Goal: Information Seeking & Learning: Learn about a topic

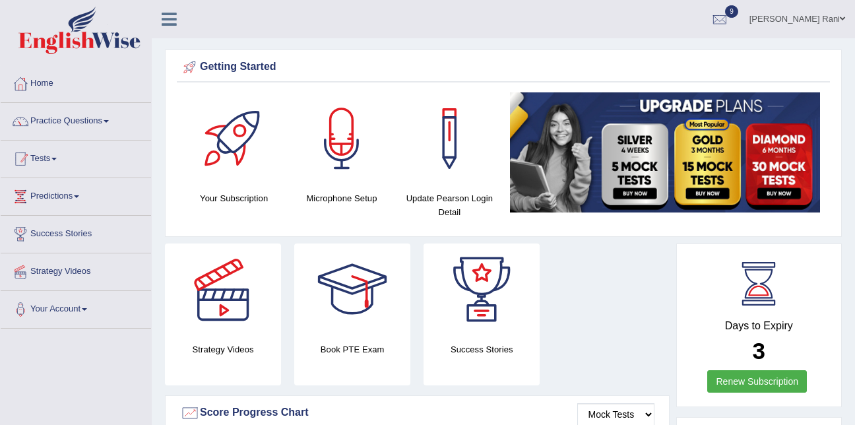
click at [28, 159] on div at bounding box center [21, 159] width 20 height 20
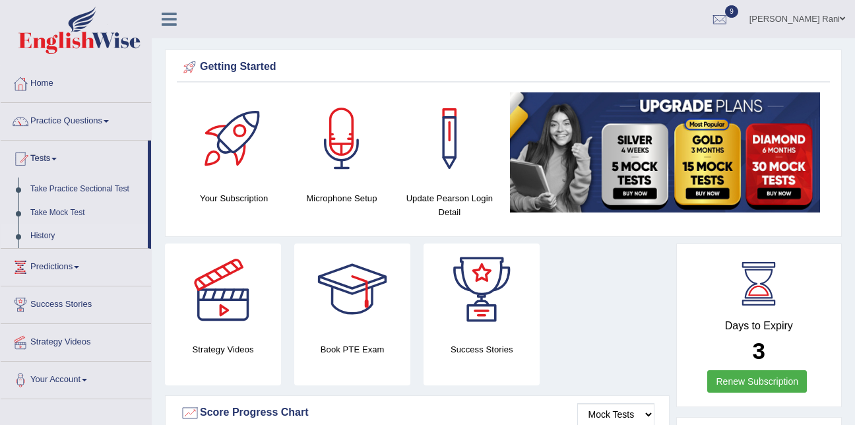
click at [39, 235] on link "History" at bounding box center [85, 236] width 123 height 24
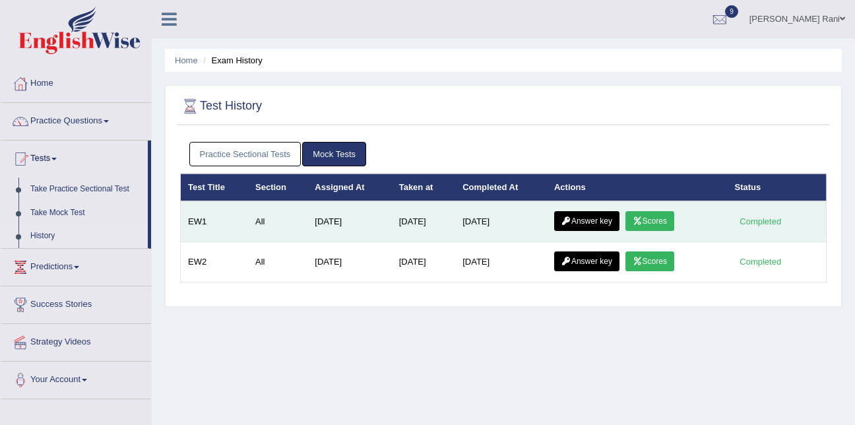
click at [661, 228] on link "Scores" at bounding box center [650, 221] width 49 height 20
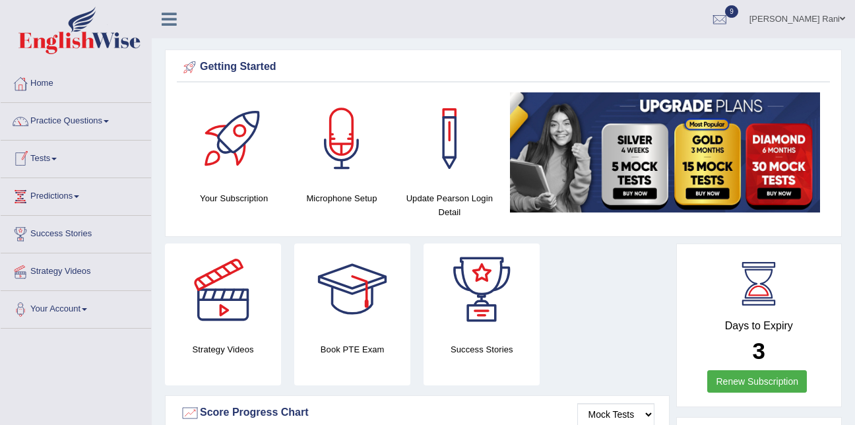
click at [57, 162] on link "Tests" at bounding box center [76, 157] width 150 height 33
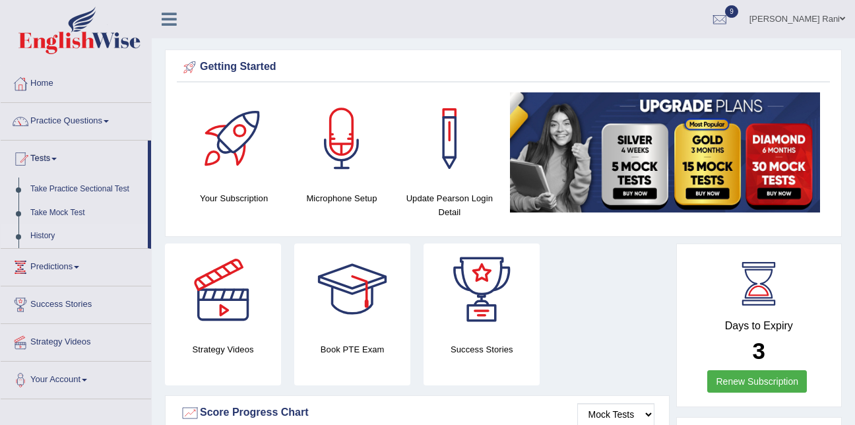
click at [55, 231] on link "History" at bounding box center [85, 236] width 123 height 24
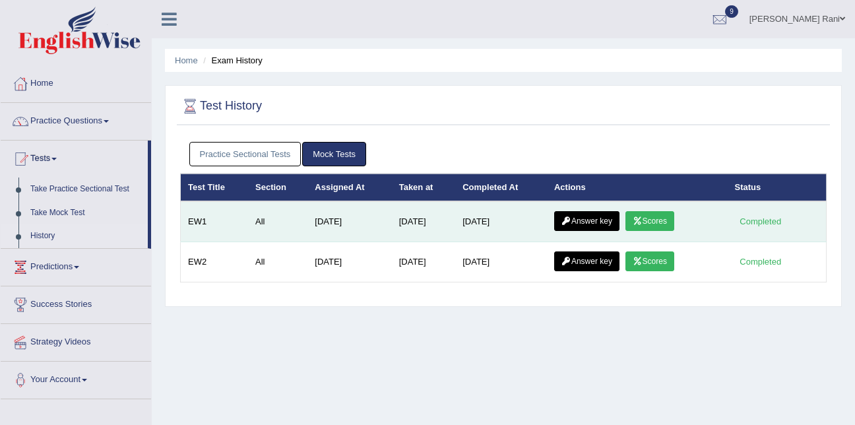
click at [585, 228] on link "Answer key" at bounding box center [586, 221] width 65 height 20
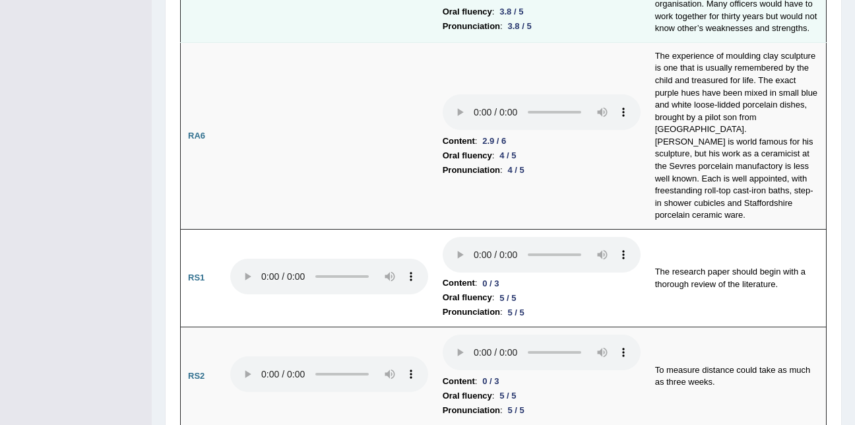
scroll to position [867, 0]
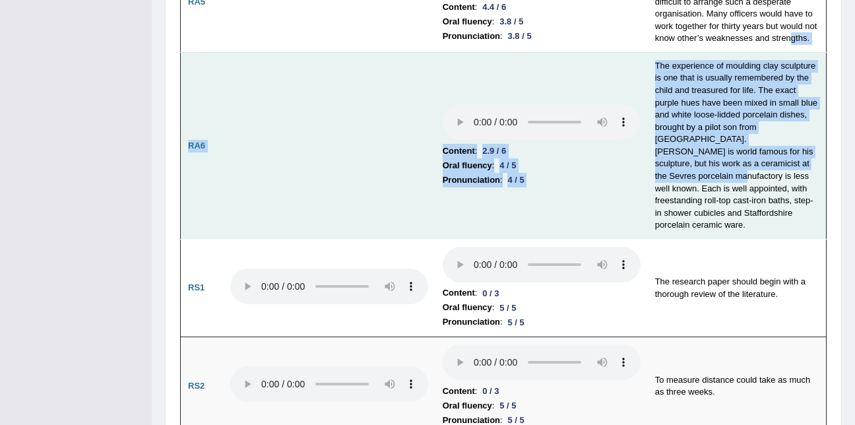
drag, startPoint x: 738, startPoint y: 3, endPoint x: 776, endPoint y: 135, distance: 136.6
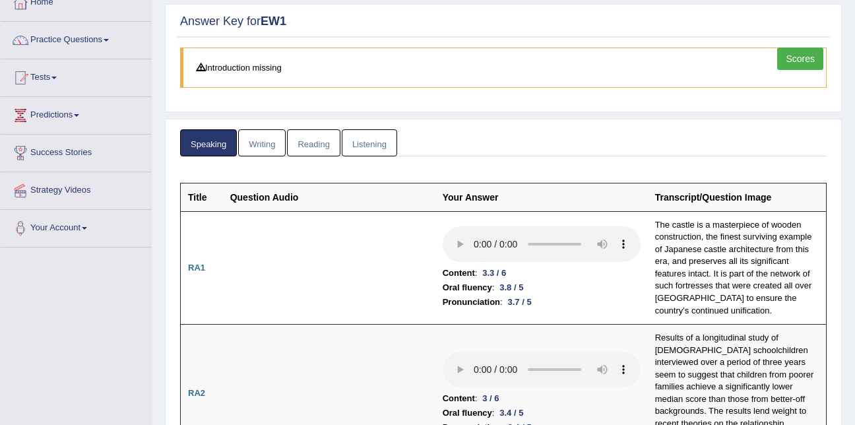
scroll to position [0, 0]
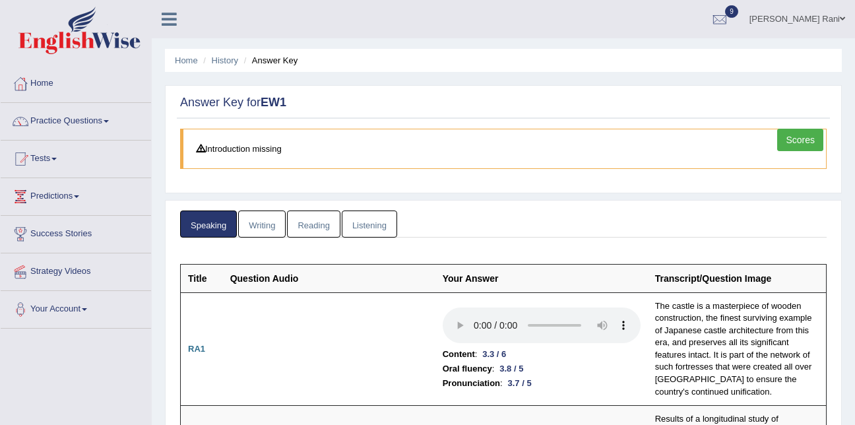
click at [261, 223] on link "Writing" at bounding box center [262, 224] width 48 height 27
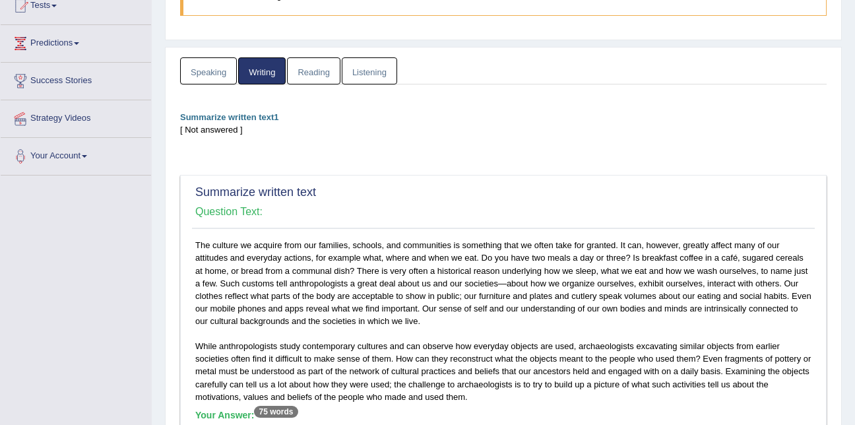
scroll to position [152, 0]
click at [321, 81] on link "Reading" at bounding box center [313, 71] width 53 height 27
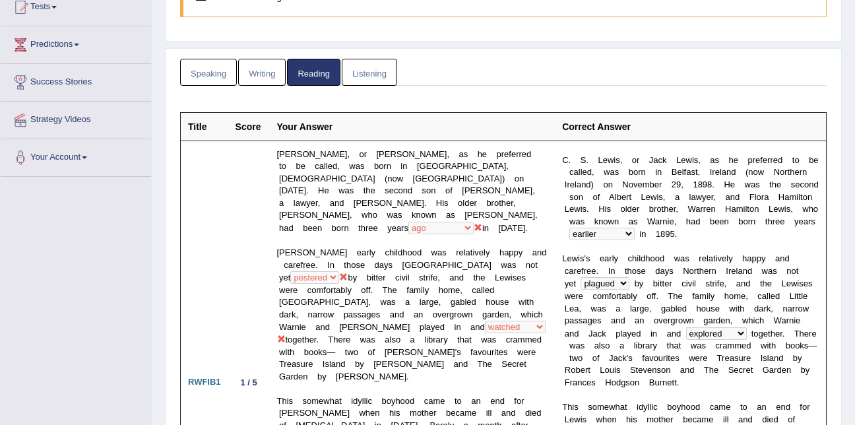
scroll to position [0, 0]
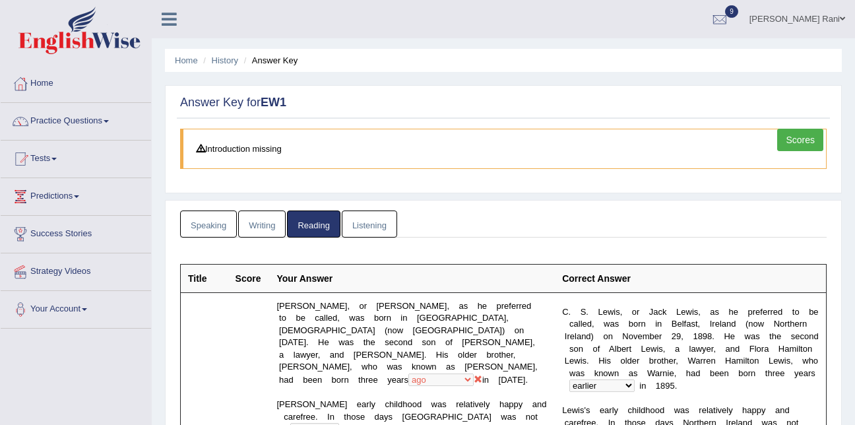
click at [364, 218] on link "Listening" at bounding box center [369, 224] width 55 height 27
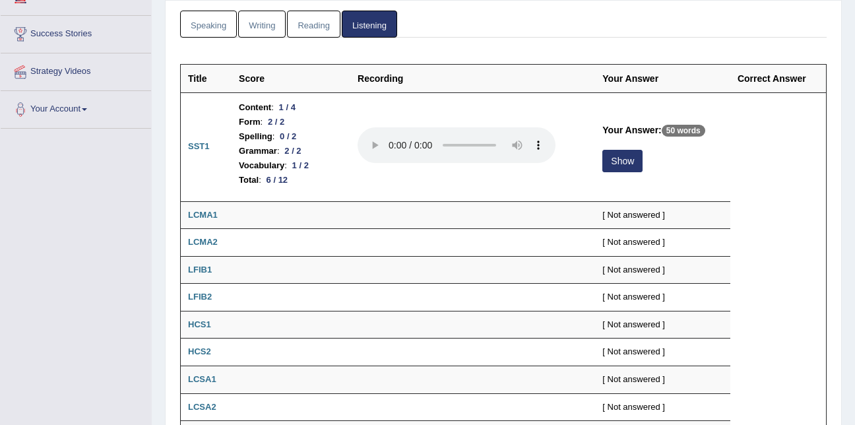
scroll to position [201, 0]
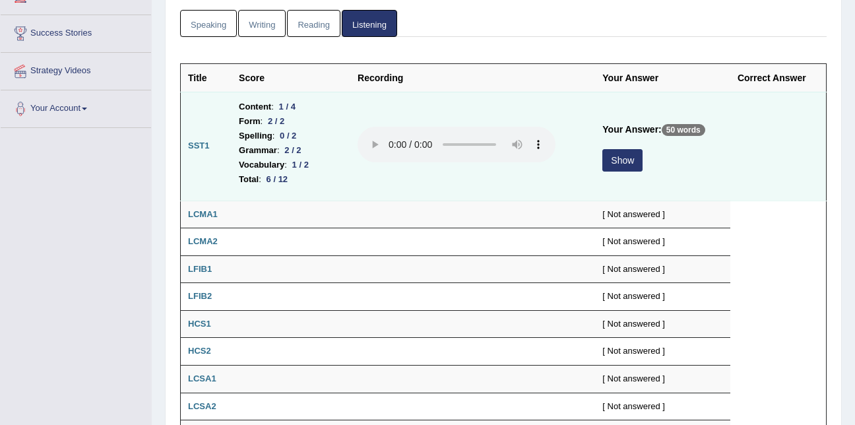
click at [636, 170] on button "Show" at bounding box center [623, 160] width 40 height 22
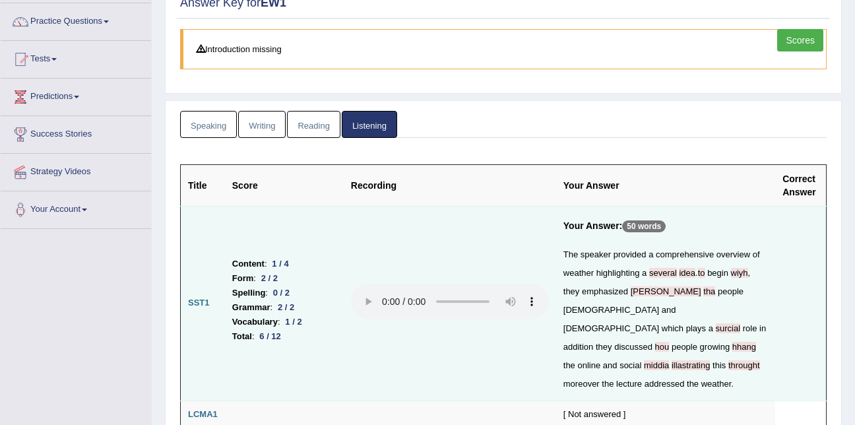
scroll to position [0, 0]
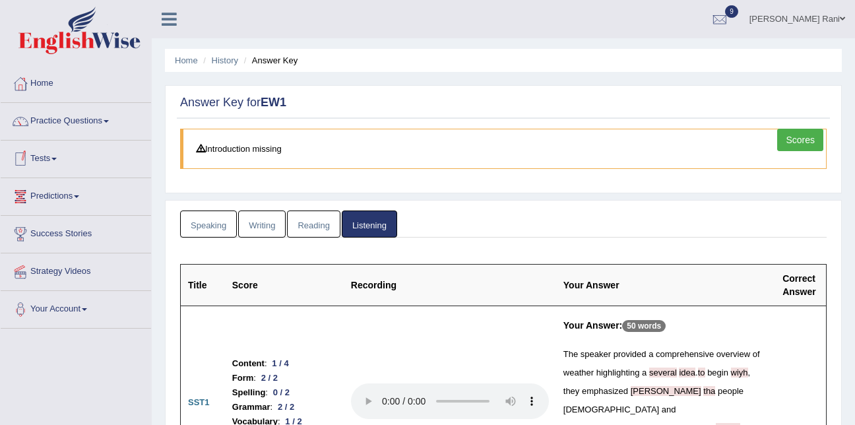
click at [44, 169] on link "Tests" at bounding box center [76, 157] width 150 height 33
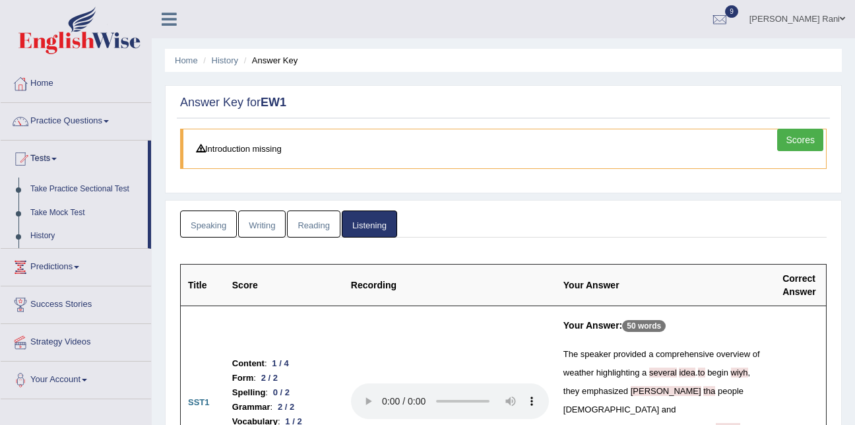
click at [191, 229] on link "Speaking" at bounding box center [208, 224] width 57 height 27
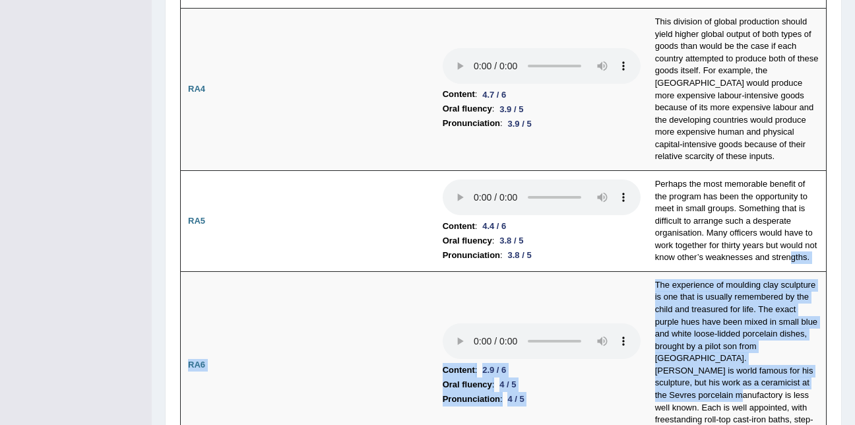
scroll to position [649, 0]
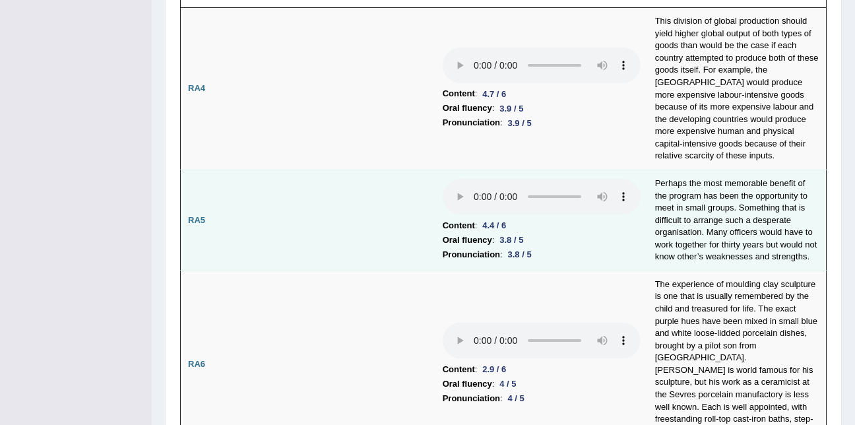
drag, startPoint x: 191, startPoint y: 211, endPoint x: 191, endPoint y: 154, distance: 56.8
click at [191, 170] on td "RA5" at bounding box center [202, 220] width 42 height 101
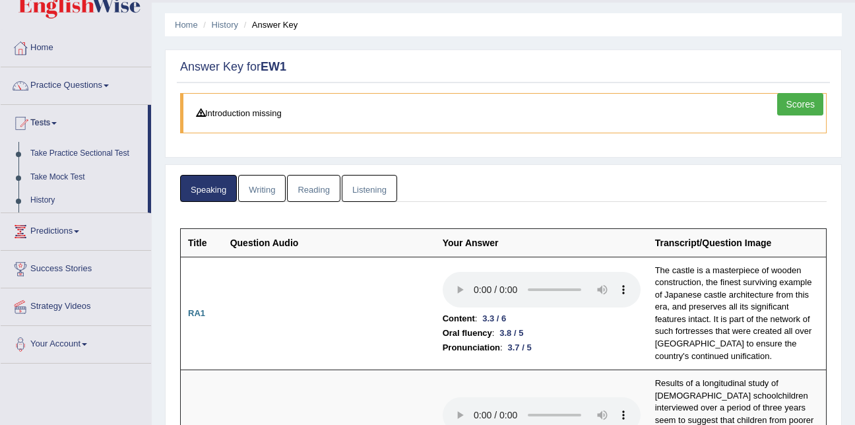
scroll to position [0, 0]
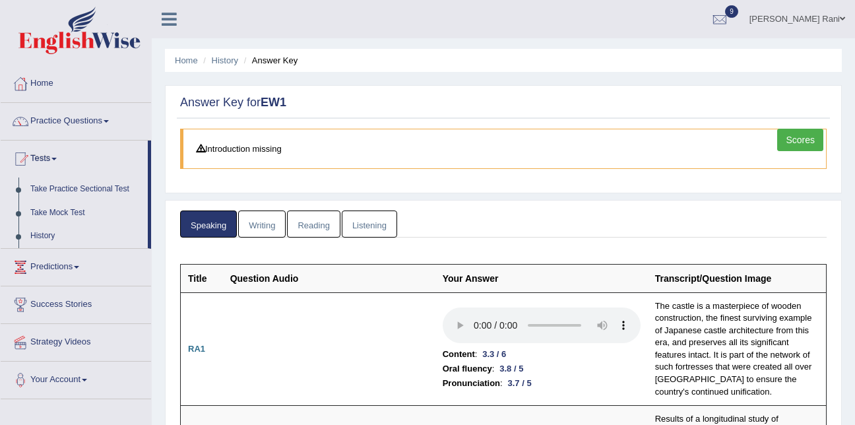
click at [820, 140] on link "Scores" at bounding box center [801, 140] width 46 height 22
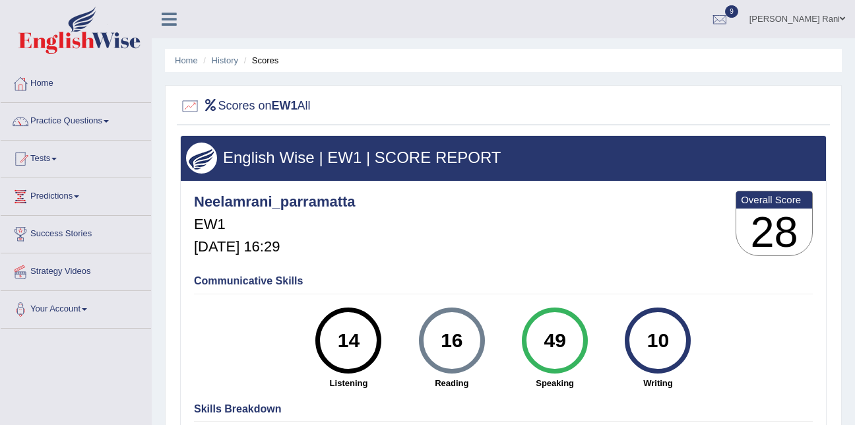
click at [364, 356] on div "14" at bounding box center [349, 340] width 48 height 55
click at [52, 163] on link "Tests" at bounding box center [76, 157] width 150 height 33
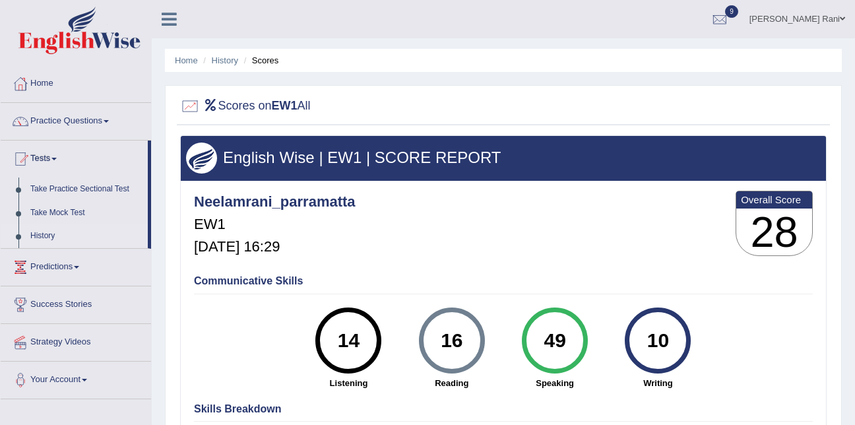
click at [61, 231] on link "History" at bounding box center [85, 236] width 123 height 24
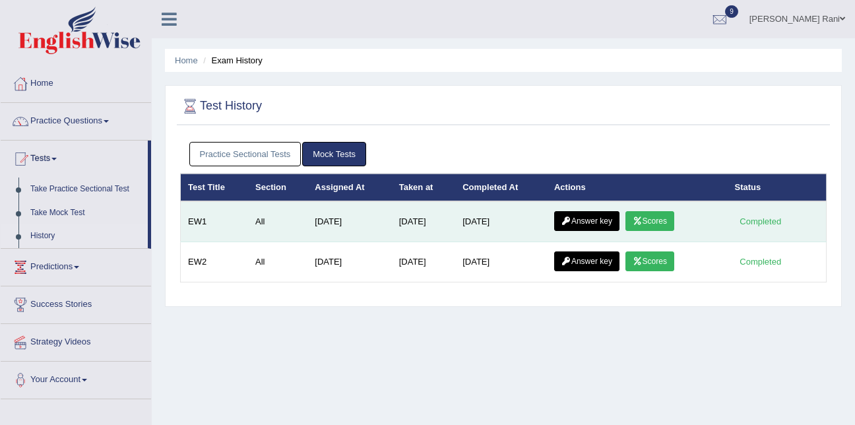
click at [570, 213] on link "Answer key" at bounding box center [586, 221] width 65 height 20
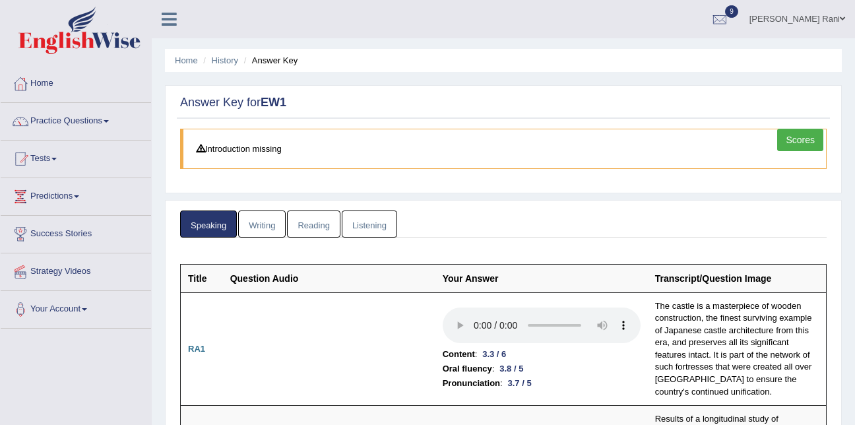
click at [379, 232] on link "Listening" at bounding box center [369, 224] width 55 height 27
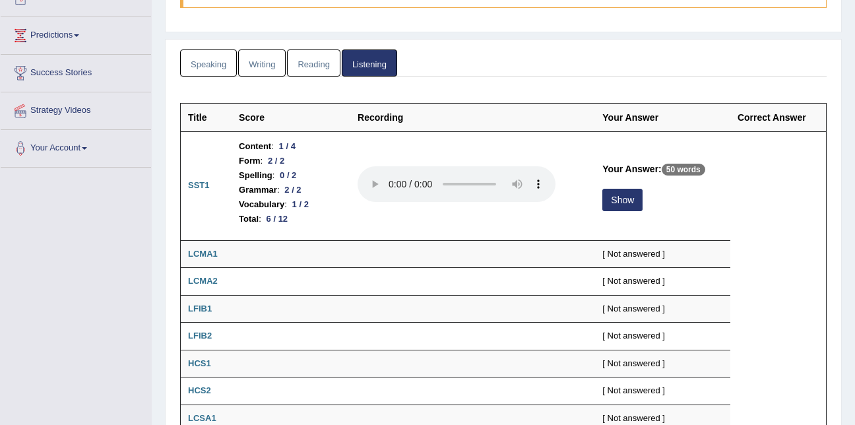
scroll to position [160, 0]
click at [275, 61] on link "Writing" at bounding box center [262, 63] width 48 height 27
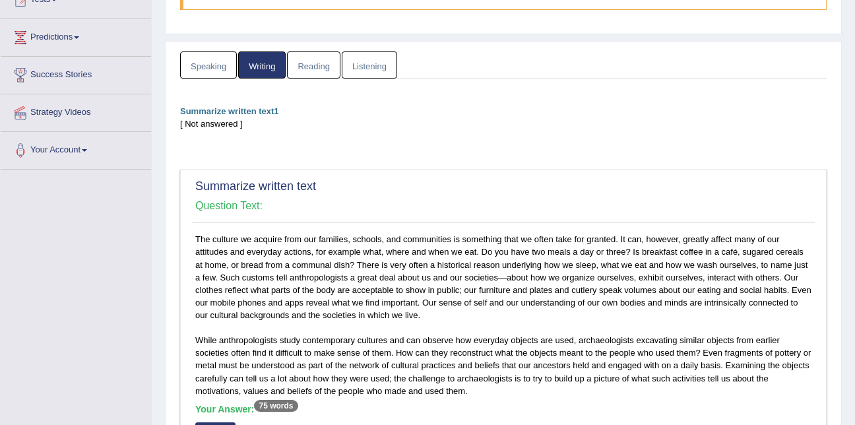
scroll to position [158, 0]
click at [317, 77] on link "Reading" at bounding box center [313, 65] width 53 height 27
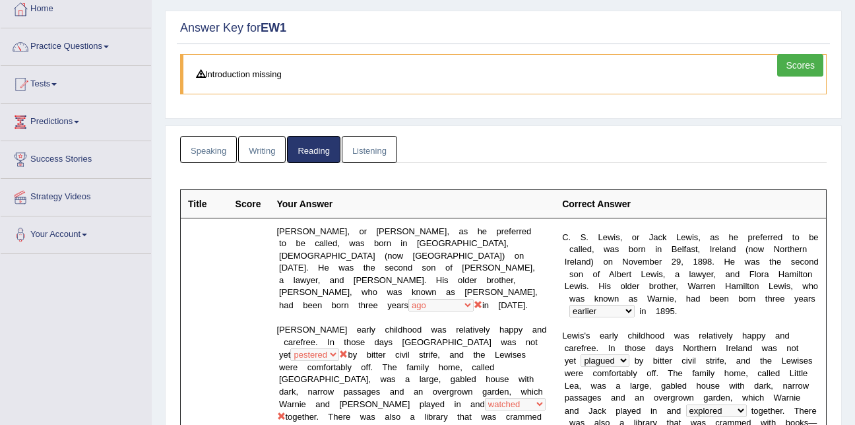
scroll to position [0, 0]
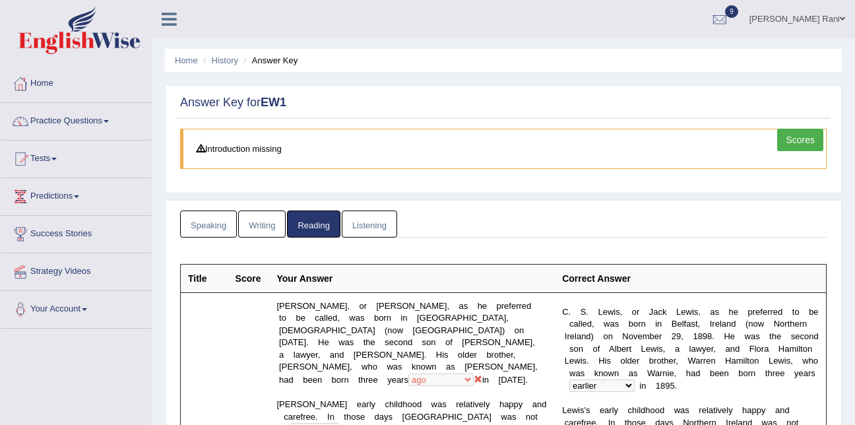
click at [809, 145] on link "Scores" at bounding box center [801, 140] width 46 height 22
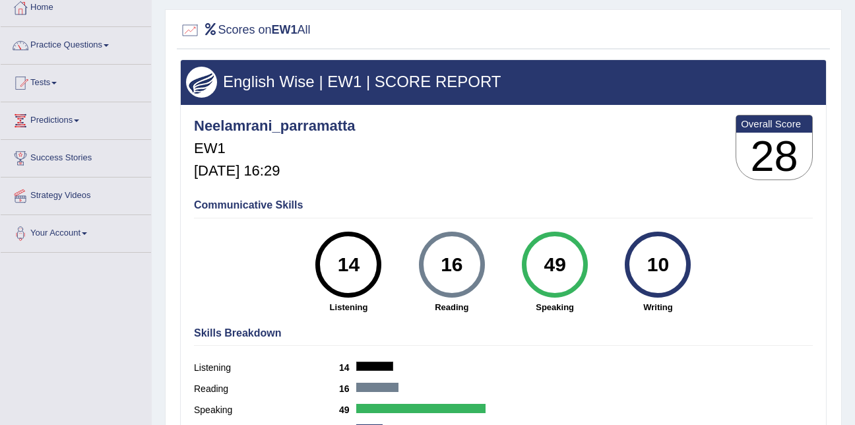
scroll to position [77, 0]
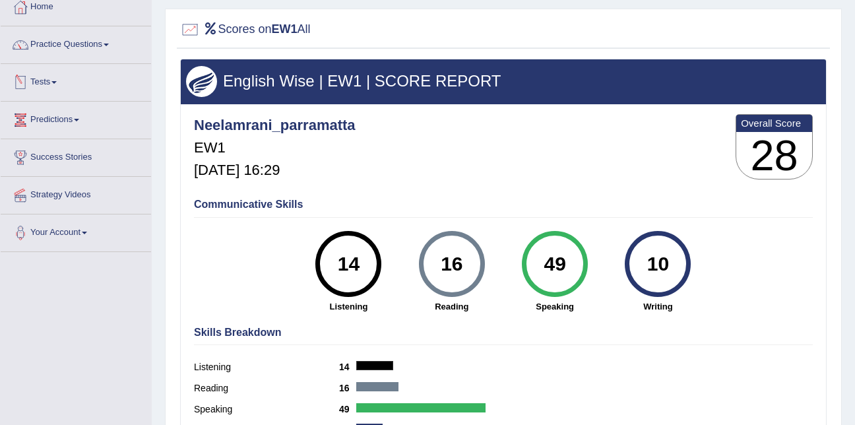
click at [51, 77] on link "Tests" at bounding box center [76, 80] width 150 height 33
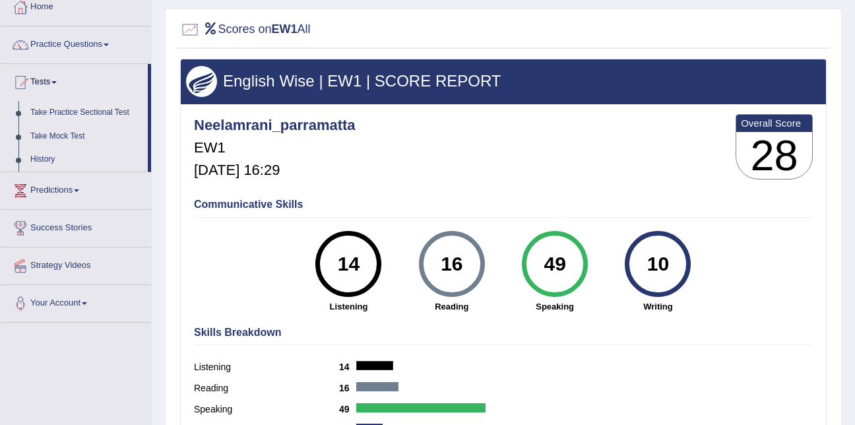
click at [75, 116] on link "Take Practice Sectional Test" at bounding box center [85, 113] width 123 height 24
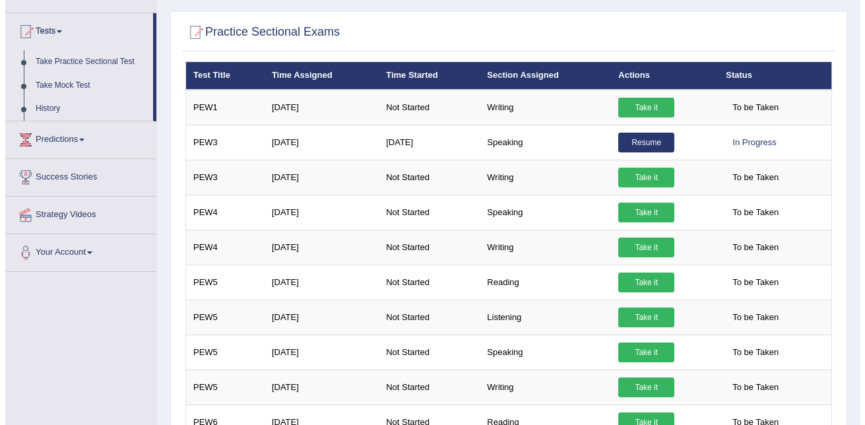
scroll to position [128, 0]
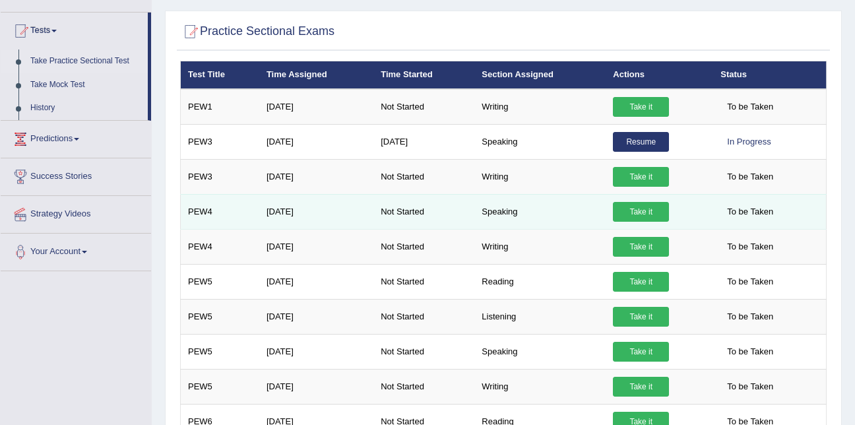
click at [645, 207] on link "Take it" at bounding box center [641, 212] width 56 height 20
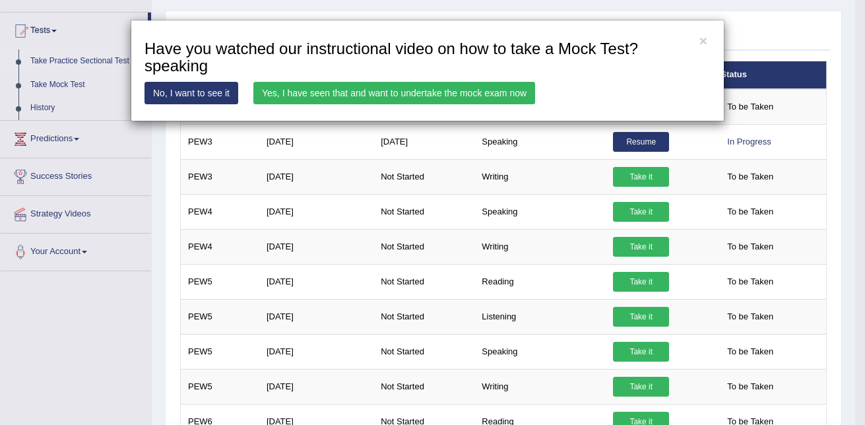
drag, startPoint x: 645, startPoint y: 207, endPoint x: 497, endPoint y: 150, distance: 158.1
click at [497, 150] on div "× Have you watched our instructional video on how to take a Mock Test?speaking …" at bounding box center [432, 212] width 865 height 425
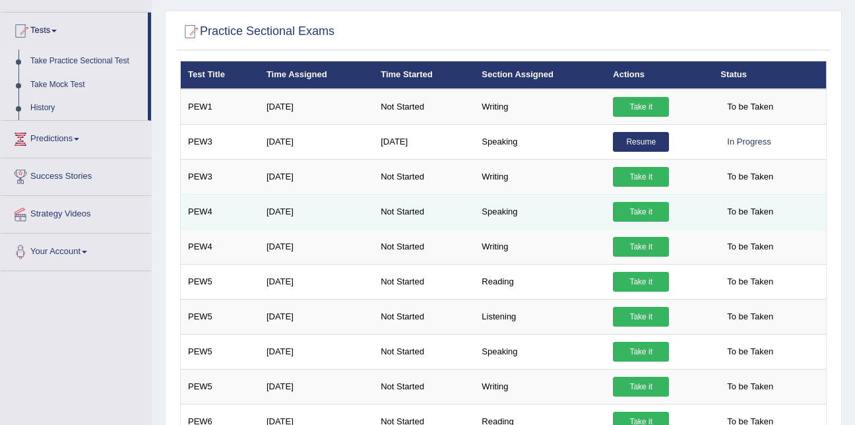
click at [623, 217] on link "Take it" at bounding box center [641, 212] width 56 height 20
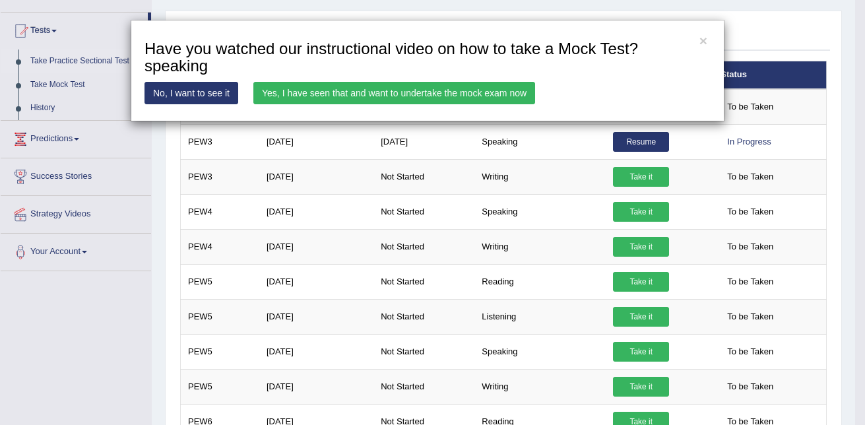
click at [461, 90] on link "Yes, I have seen that and want to undertake the mock exam now" at bounding box center [394, 93] width 282 height 22
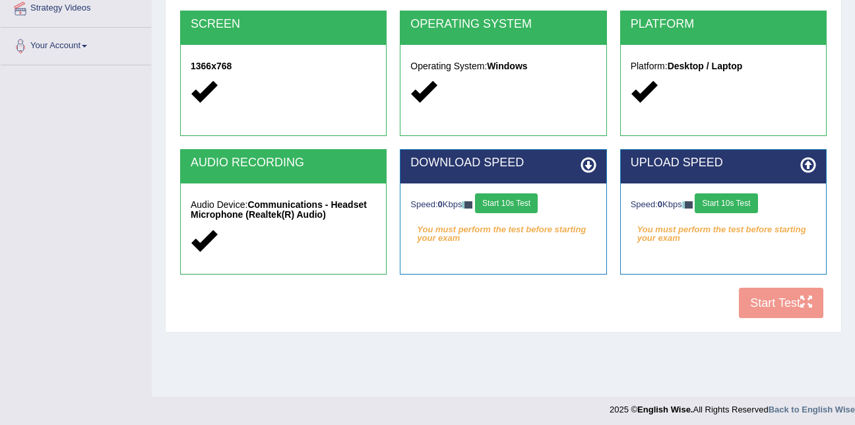
scroll to position [264, 0]
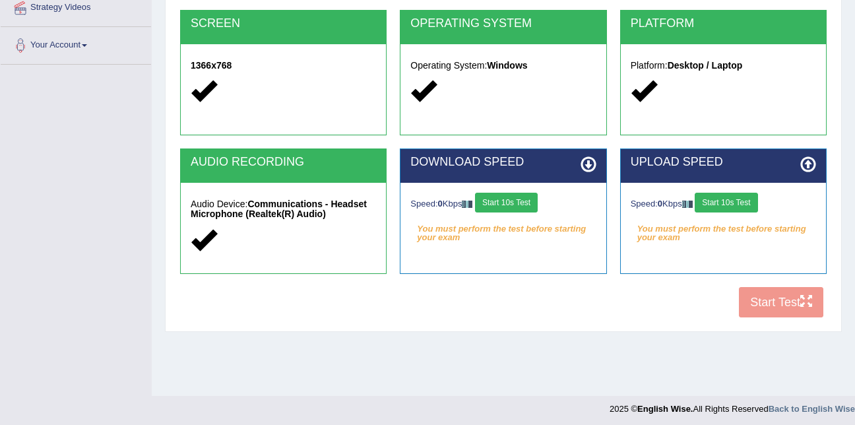
click at [517, 197] on button "Start 10s Test" at bounding box center [506, 203] width 63 height 20
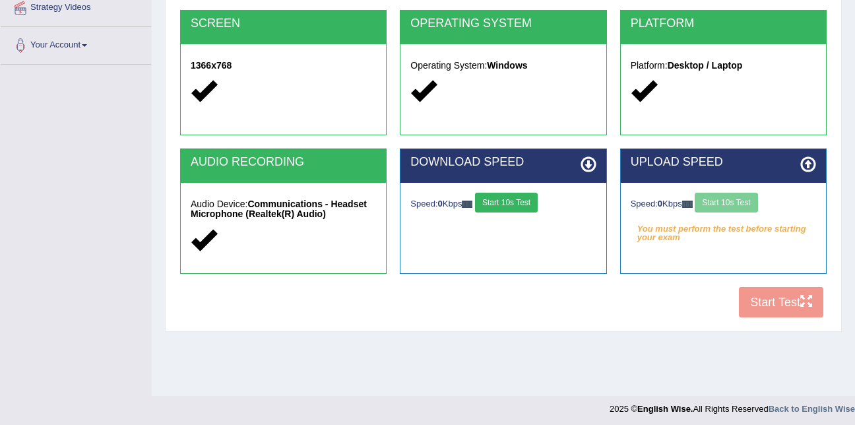
click at [517, 197] on button "Start 10s Test" at bounding box center [506, 203] width 63 height 20
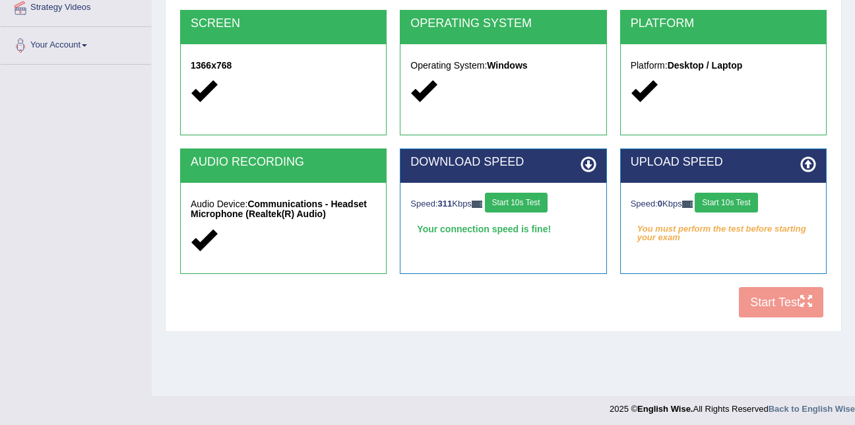
click at [749, 191] on div "Speed: 0 Kbps Start 10s Test You must perform the test before starting your exam" at bounding box center [723, 216] width 205 height 66
click at [750, 217] on div "Speed: 0 Kbps Start 10s Test You must perform the test before starting your exam" at bounding box center [723, 216] width 205 height 66
click at [739, 209] on button "Start 10s Test" at bounding box center [726, 203] width 63 height 20
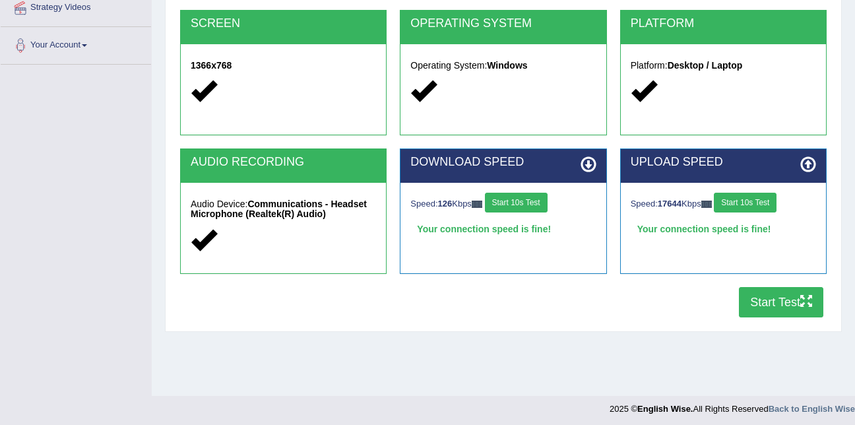
click at [791, 311] on button "Start Test" at bounding box center [781, 302] width 84 height 30
